Goal: Task Accomplishment & Management: Use online tool/utility

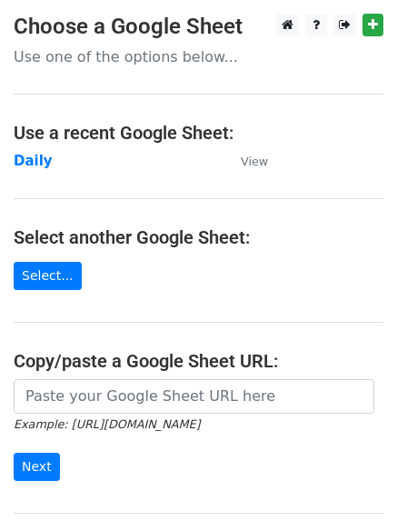
click at [31, 161] on strong "Daily" at bounding box center [33, 161] width 39 height 16
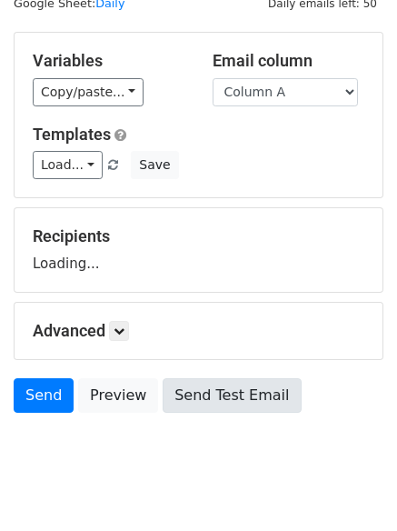
scroll to position [103, 0]
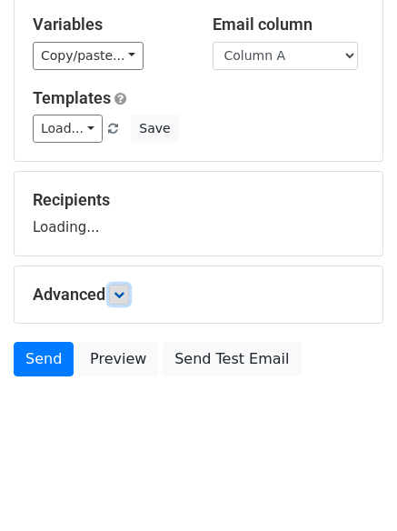
click at [124, 292] on icon at bounding box center [119, 294] width 11 height 11
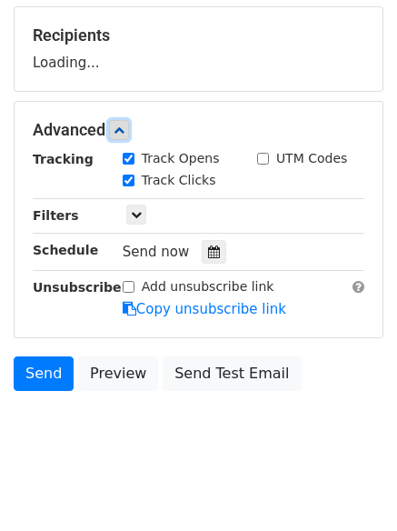
scroll to position [280, 0]
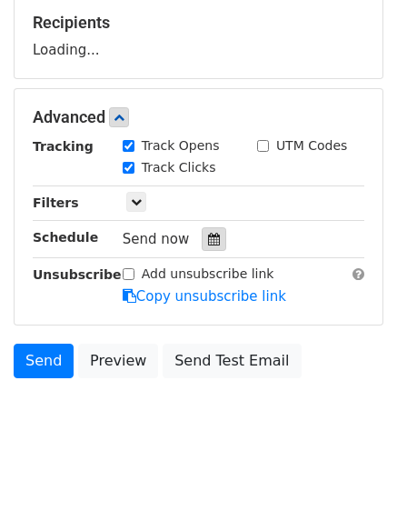
click at [208, 238] on icon at bounding box center [214, 239] width 12 height 13
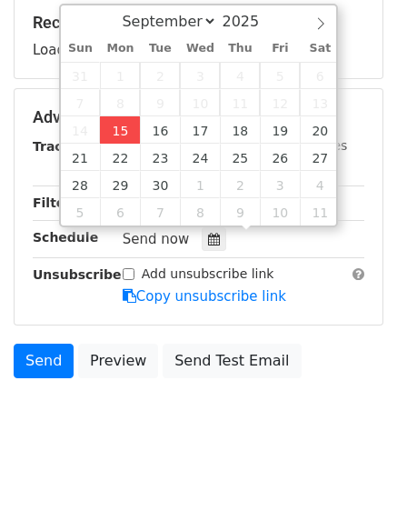
type input "2025-09-15 12:39"
type input "39"
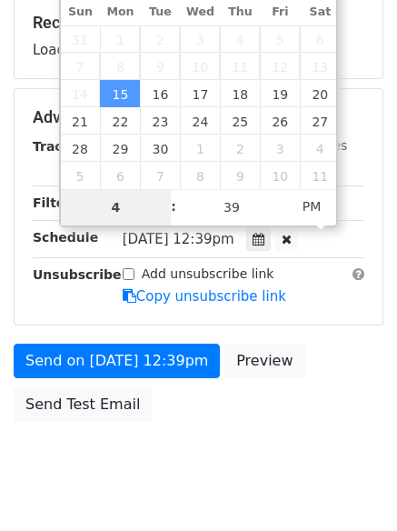
type input "4"
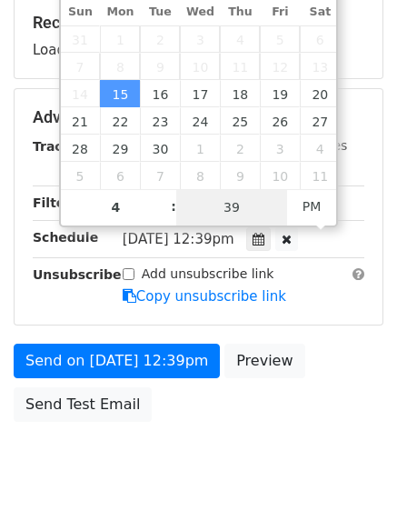
type input "2025-09-15 16:39"
type input "04"
type input "1"
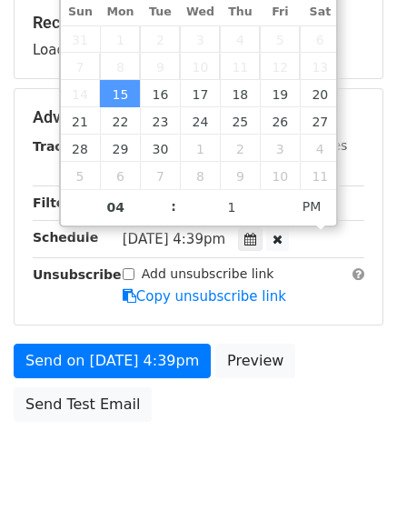
type input "2025-09-15 16:01"
click at [212, 465] on body "New Campaign Daily emails left: 50 Google Sheet: Daily Variables Copy/paste... …" at bounding box center [198, 118] width 397 height 769
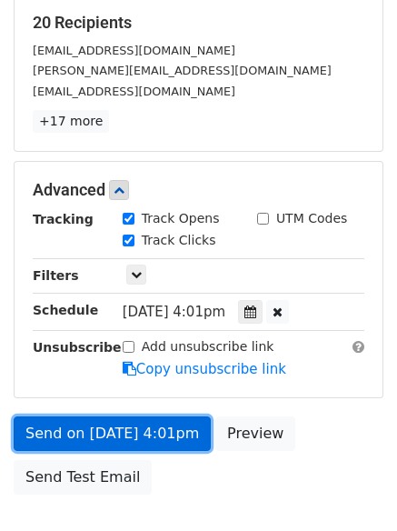
click at [78, 432] on link "Send on Sep 15 at 4:01pm" at bounding box center [112, 433] width 197 height 35
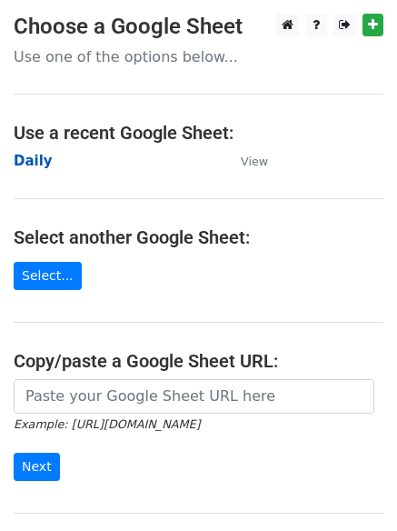
click at [36, 156] on strong "Daily" at bounding box center [33, 161] width 39 height 16
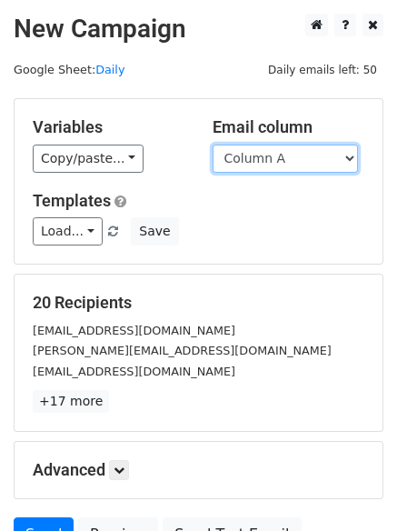
click at [260, 156] on select "Column A Column B Column C Column D Column E Column F" at bounding box center [285, 158] width 145 height 28
select select "Column B"
click at [213, 144] on select "Column A Column B Column C Column D Column E Column F" at bounding box center [285, 158] width 145 height 28
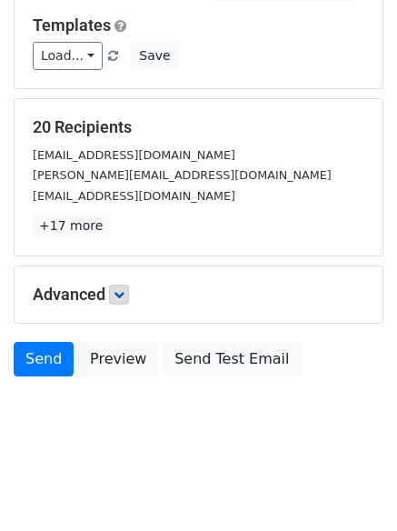
scroll to position [103, 0]
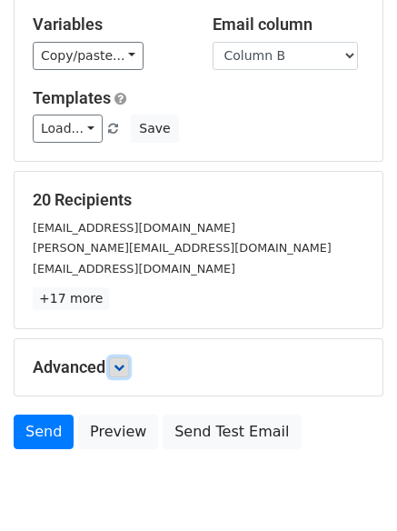
click at [124, 362] on icon at bounding box center [119, 367] width 11 height 11
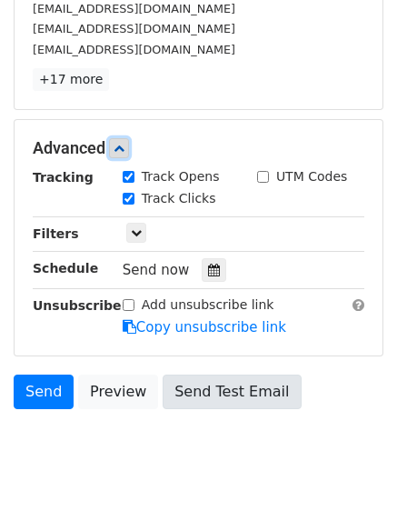
scroll to position [353, 0]
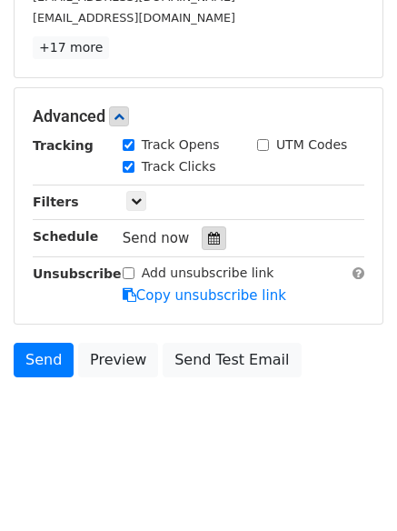
click at [204, 229] on div at bounding box center [214, 238] width 25 height 24
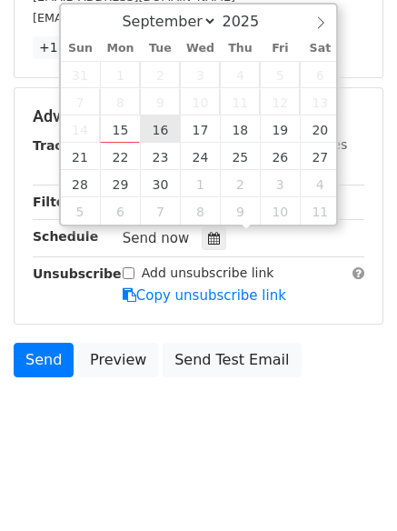
type input "2025-09-16 12:00"
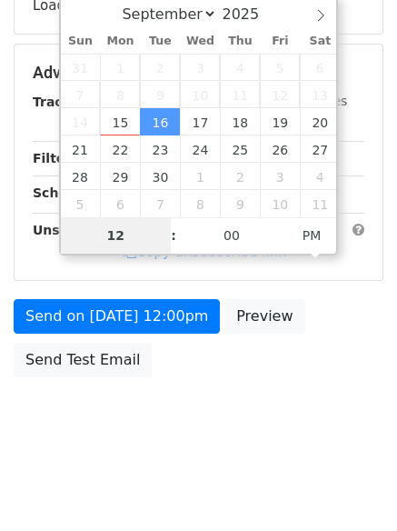
type input "5"
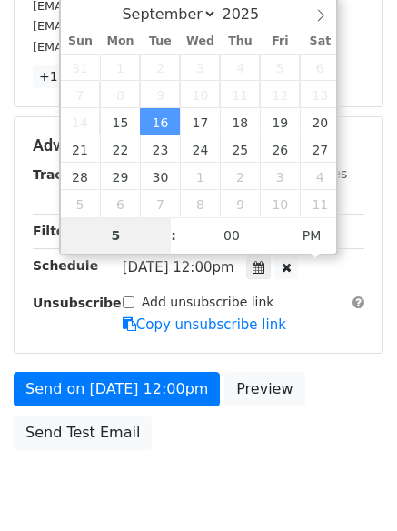
scroll to position [353, 0]
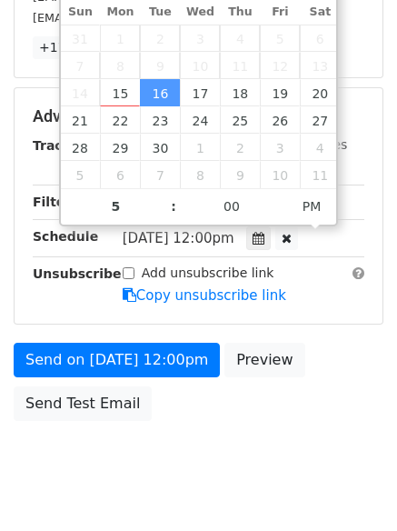
type input "2025-09-16 17:00"
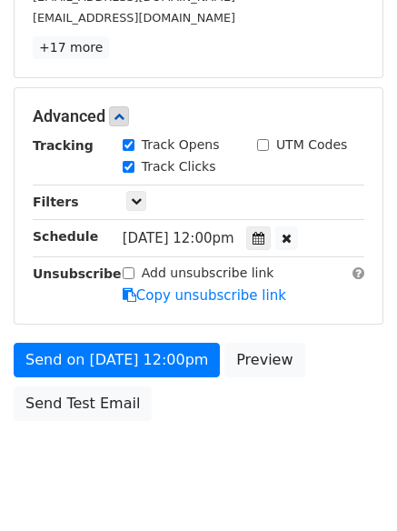
click at [195, 453] on body "New Campaign Daily emails left: 50 Google Sheet: Daily Variables Copy/paste... …" at bounding box center [198, 81] width 397 height 842
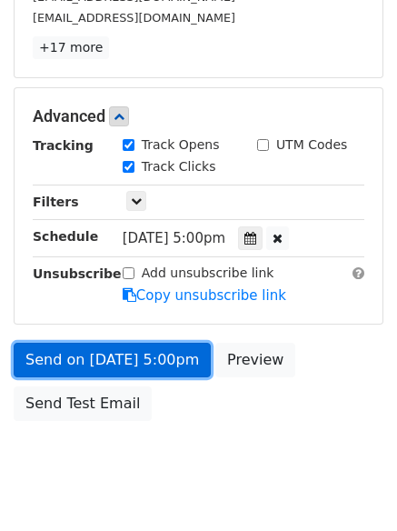
click at [123, 360] on link "Send on Sep 16 at 5:00pm" at bounding box center [112, 359] width 197 height 35
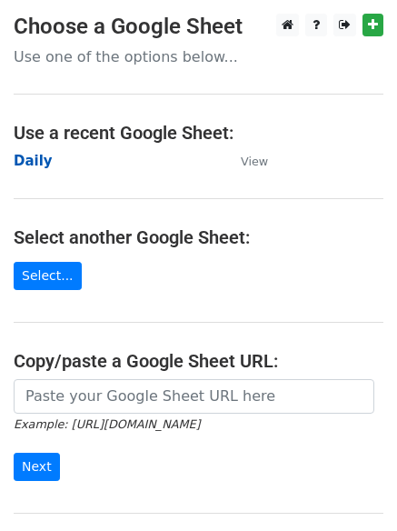
click at [30, 155] on strong "Daily" at bounding box center [33, 161] width 39 height 16
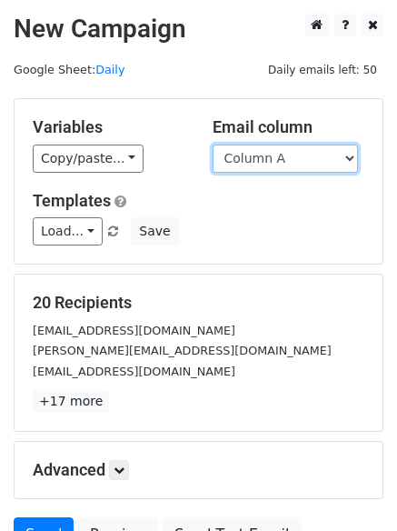
click at [273, 160] on select "Column A Column B Column C Column D Column E Column F" at bounding box center [285, 158] width 145 height 28
select select "Column C"
click at [213, 144] on select "Column A Column B Column C Column D Column E Column F" at bounding box center [285, 158] width 145 height 28
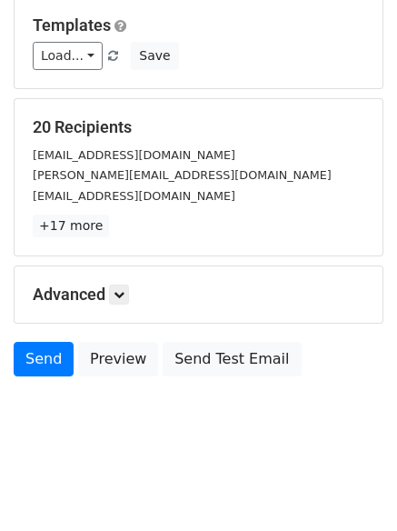
click at [117, 306] on div "Advanced Tracking Track Opens UTM Codes Track Clicks Filters Only include sprea…" at bounding box center [199, 294] width 368 height 56
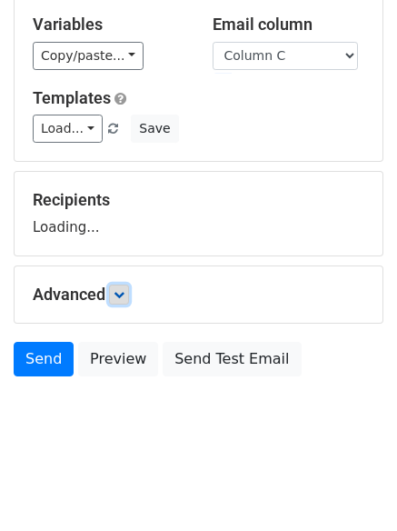
click at [123, 295] on icon at bounding box center [119, 294] width 11 height 11
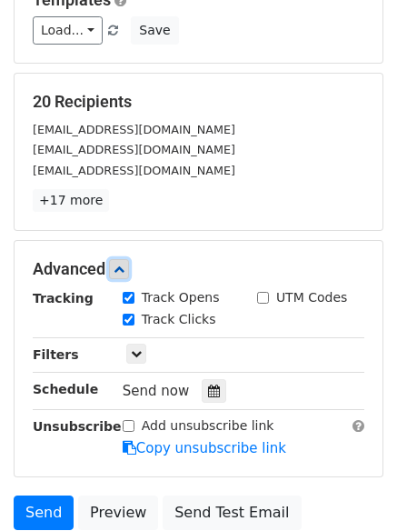
scroll to position [281, 0]
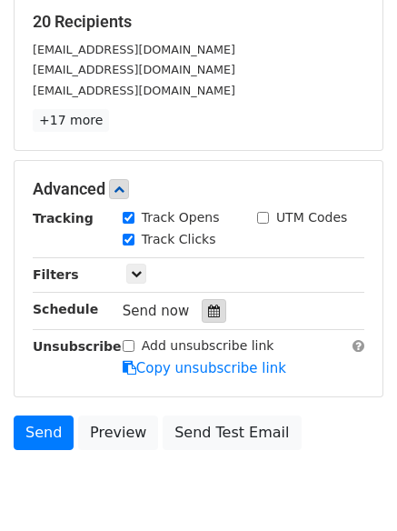
click at [208, 317] on icon at bounding box center [214, 310] width 12 height 13
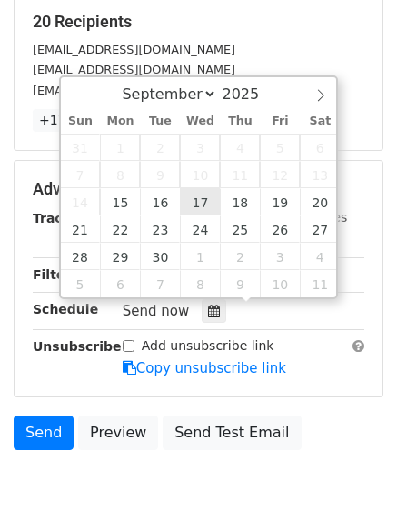
type input "[DATE] 12:00"
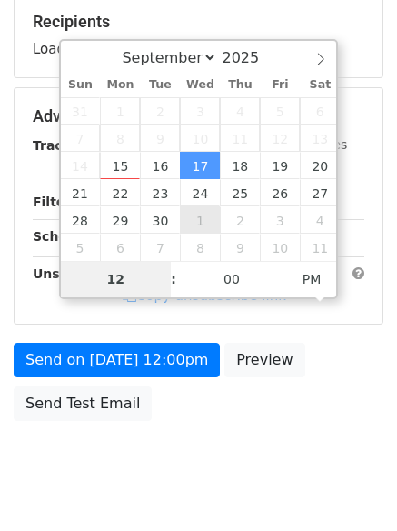
type input "6"
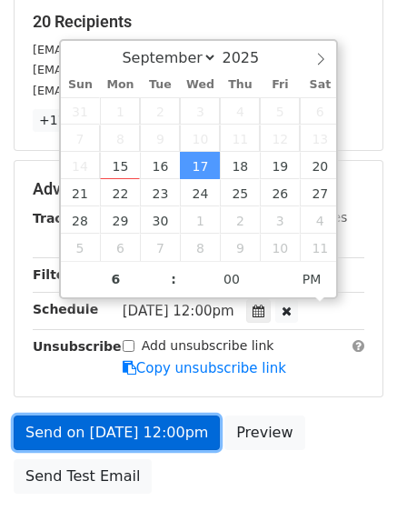
type input "[DATE] 18:00"
click at [154, 429] on link "Send on Sep 17 at 12:00pm" at bounding box center [117, 432] width 206 height 35
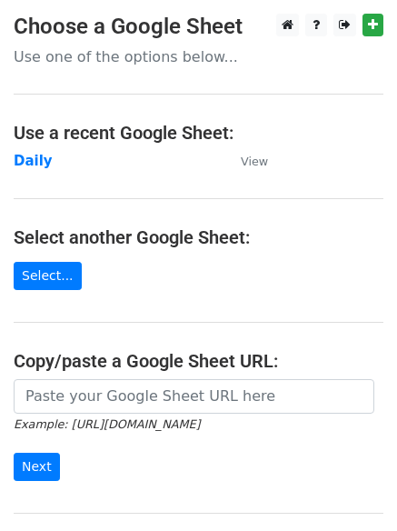
click at [27, 144] on main "Choose a Google Sheet Use one of the options below... Use a recent Google Sheet…" at bounding box center [198, 296] width 397 height 564
click at [27, 160] on strong "Daily" at bounding box center [33, 161] width 39 height 16
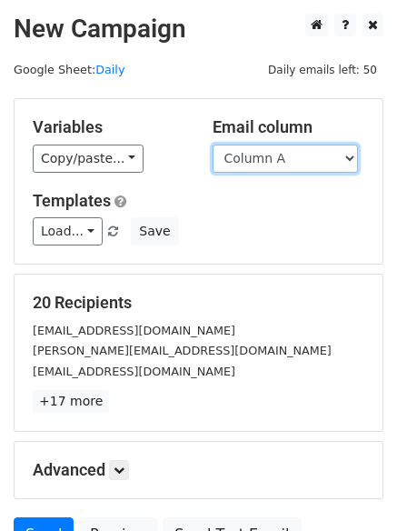
click at [295, 161] on select "Column A Column B Column C Column D Column E Column F" at bounding box center [285, 158] width 145 height 28
select select "Column D"
click at [213, 144] on select "Column A Column B Column C Column D Column E Column F" at bounding box center [285, 158] width 145 height 28
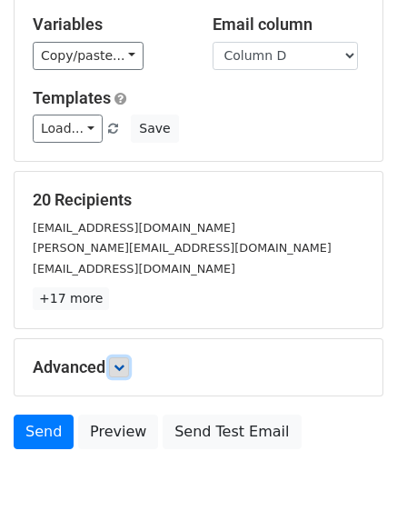
click at [124, 362] on icon at bounding box center [119, 367] width 11 height 11
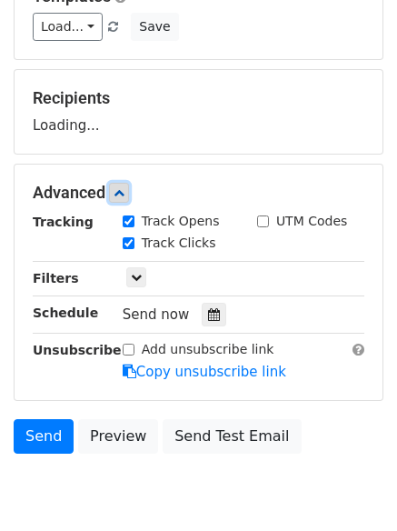
scroll to position [281, 0]
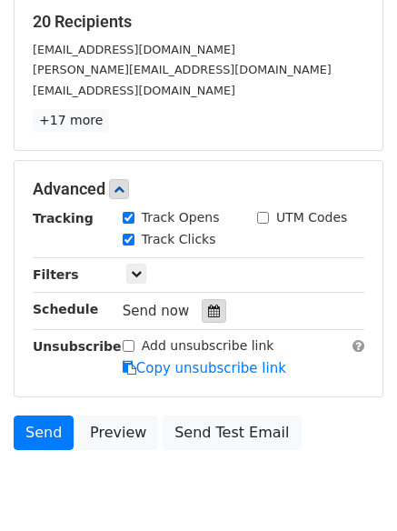
click at [202, 306] on div at bounding box center [214, 311] width 25 height 24
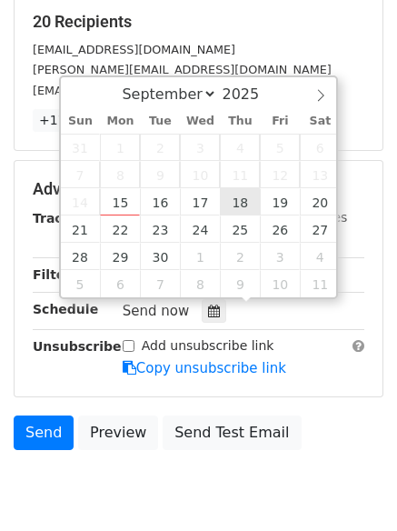
type input "2025-09-18 12:00"
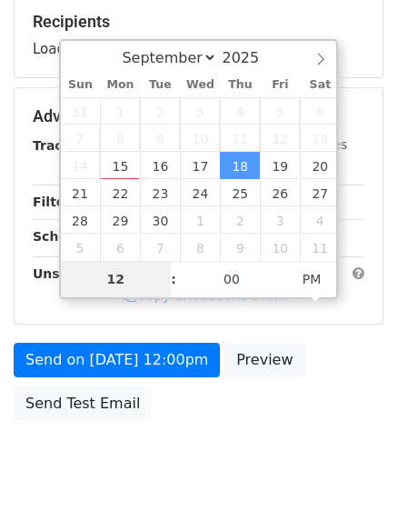
type input "7"
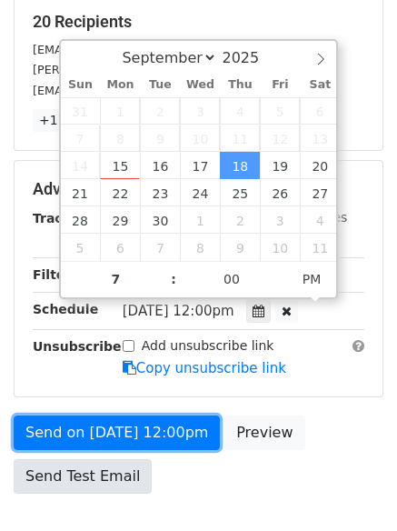
type input "2025-09-18 19:00"
click at [112, 430] on link "Send on Sep 18 at 12:00pm" at bounding box center [117, 432] width 206 height 35
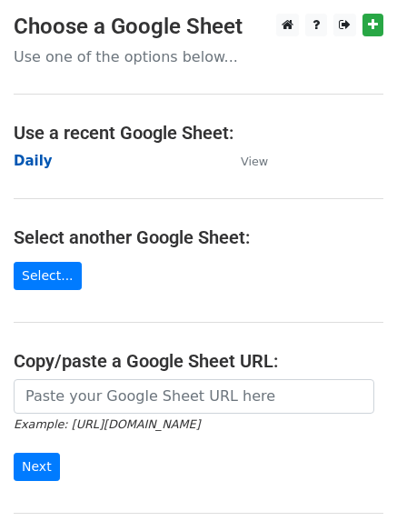
click at [41, 156] on strong "Daily" at bounding box center [33, 161] width 39 height 16
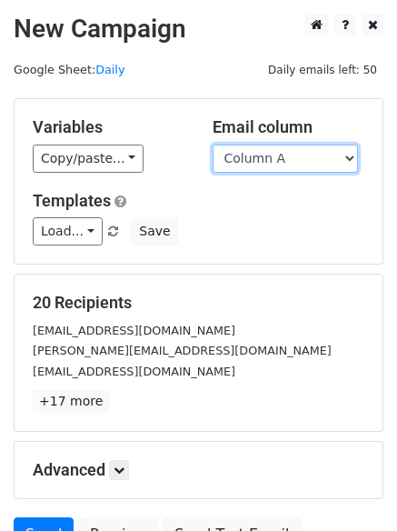
click at [289, 159] on select "Column A Column B Column C Column D Column E Column F" at bounding box center [285, 158] width 145 height 28
select select "Column E"
click at [213, 144] on select "Column A Column B Column C Column D Column E Column F" at bounding box center [285, 158] width 145 height 28
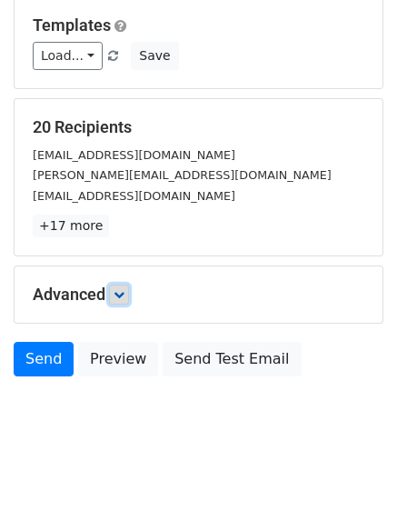
click at [120, 291] on icon at bounding box center [119, 294] width 11 height 11
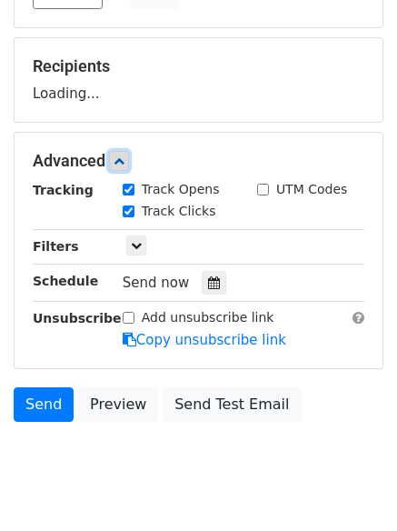
scroll to position [281, 0]
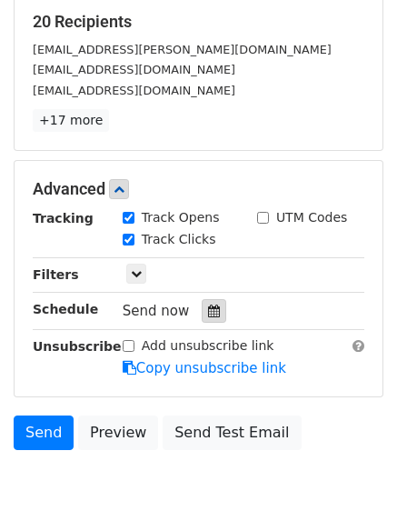
click at [208, 318] on div at bounding box center [214, 311] width 25 height 24
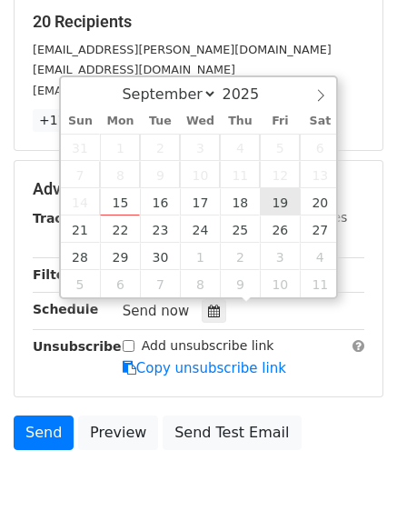
type input "[DATE] 12:00"
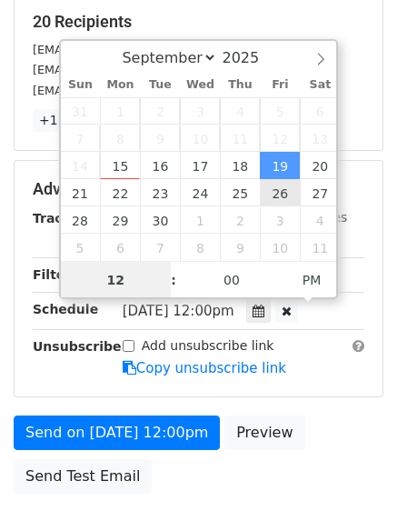
scroll to position [1, 0]
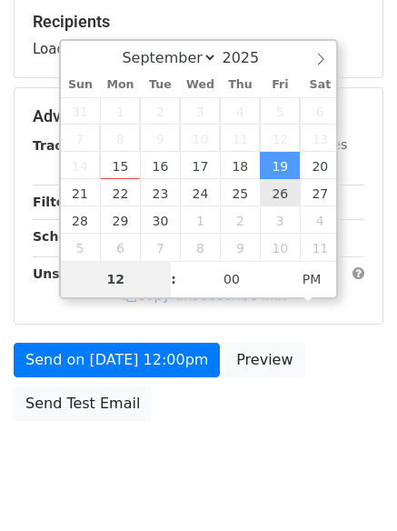
type input "8"
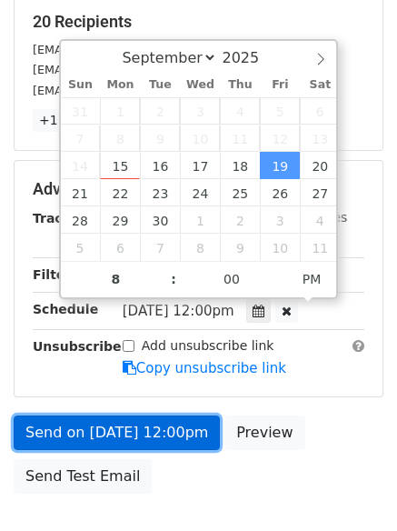
type input "[DATE] 20:00"
click at [141, 425] on link "Send on [DATE] 12:00pm" at bounding box center [117, 432] width 206 height 35
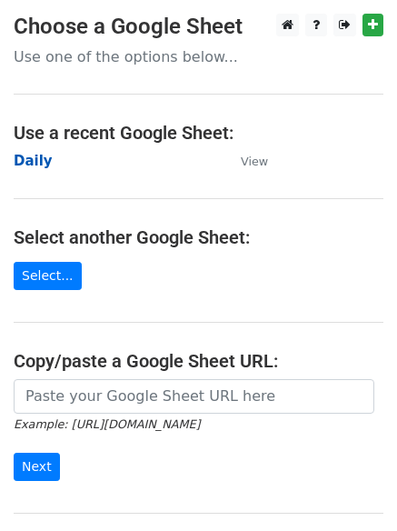
click at [18, 162] on strong "Daily" at bounding box center [33, 161] width 39 height 16
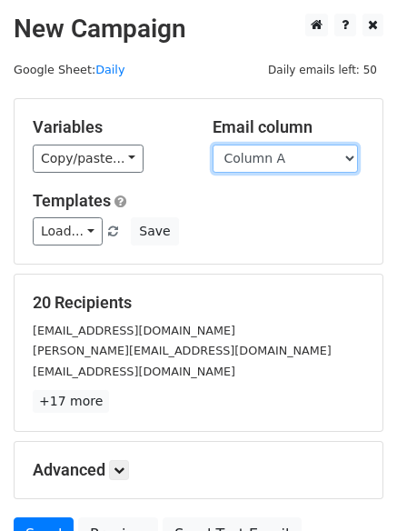
click at [294, 156] on select "Column A Column B Column C Column D Column E Column F" at bounding box center [285, 158] width 145 height 28
select select "Column F"
click at [213, 144] on select "Column A Column B Column C Column D Column E Column F" at bounding box center [285, 158] width 145 height 28
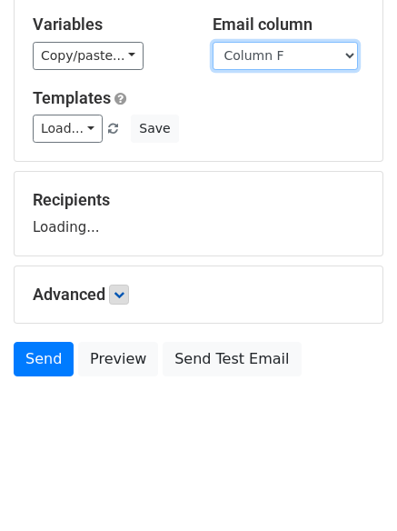
scroll to position [103, 0]
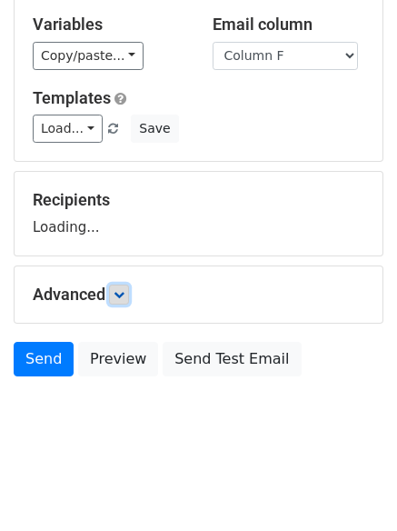
click at [120, 298] on icon at bounding box center [119, 294] width 11 height 11
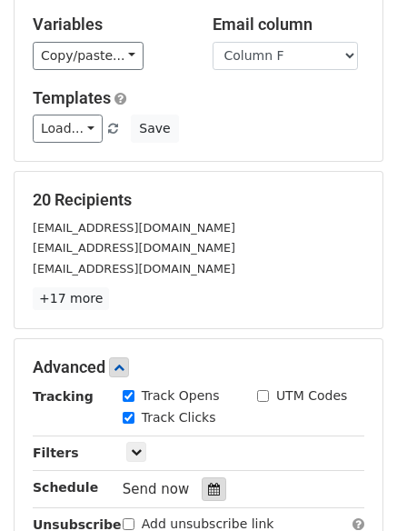
click at [208, 495] on icon at bounding box center [214, 488] width 12 height 13
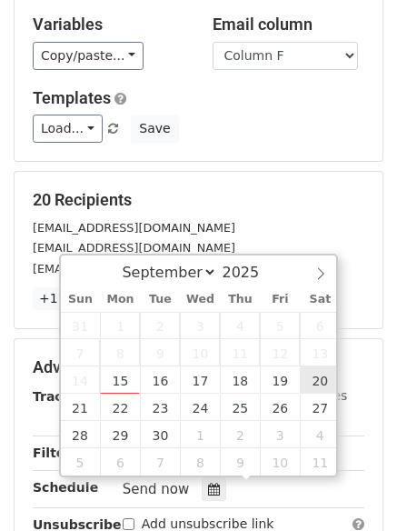
type input "2025-09-20 12:00"
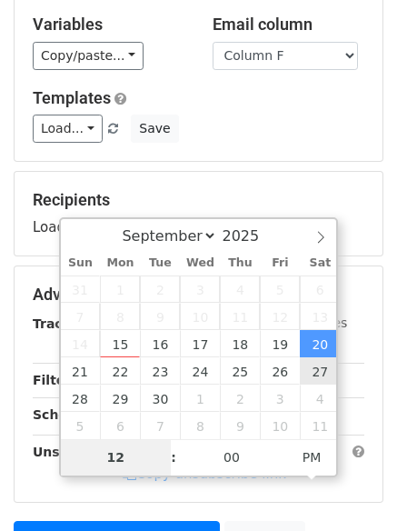
type input "9"
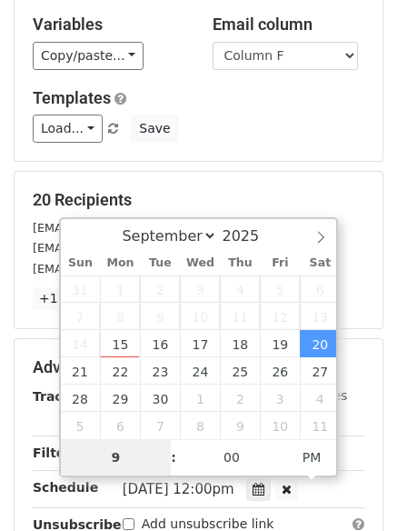
scroll to position [397, 0]
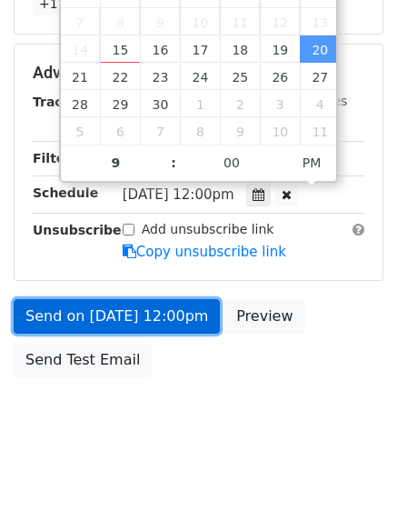
type input "2025-09-20 21:00"
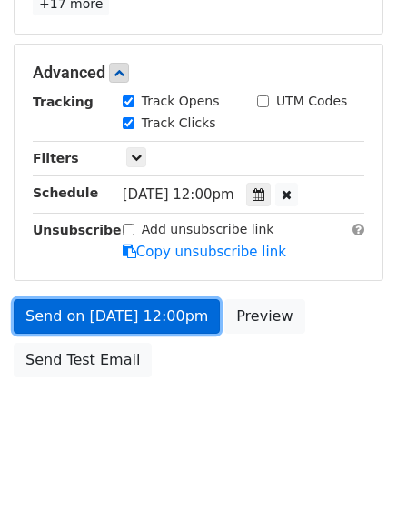
click at [134, 312] on link "Send on Sep 20 at 12:00pm" at bounding box center [117, 316] width 206 height 35
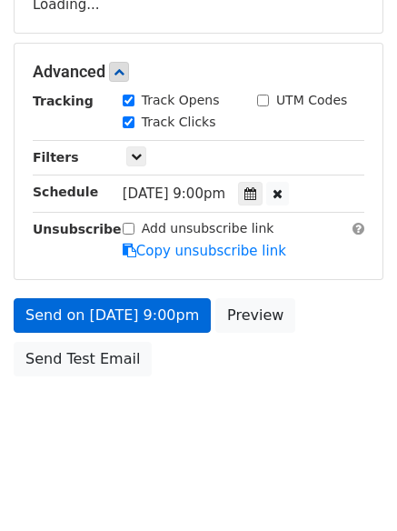
scroll to position [324, 0]
